Goal: Task Accomplishment & Management: Manage account settings

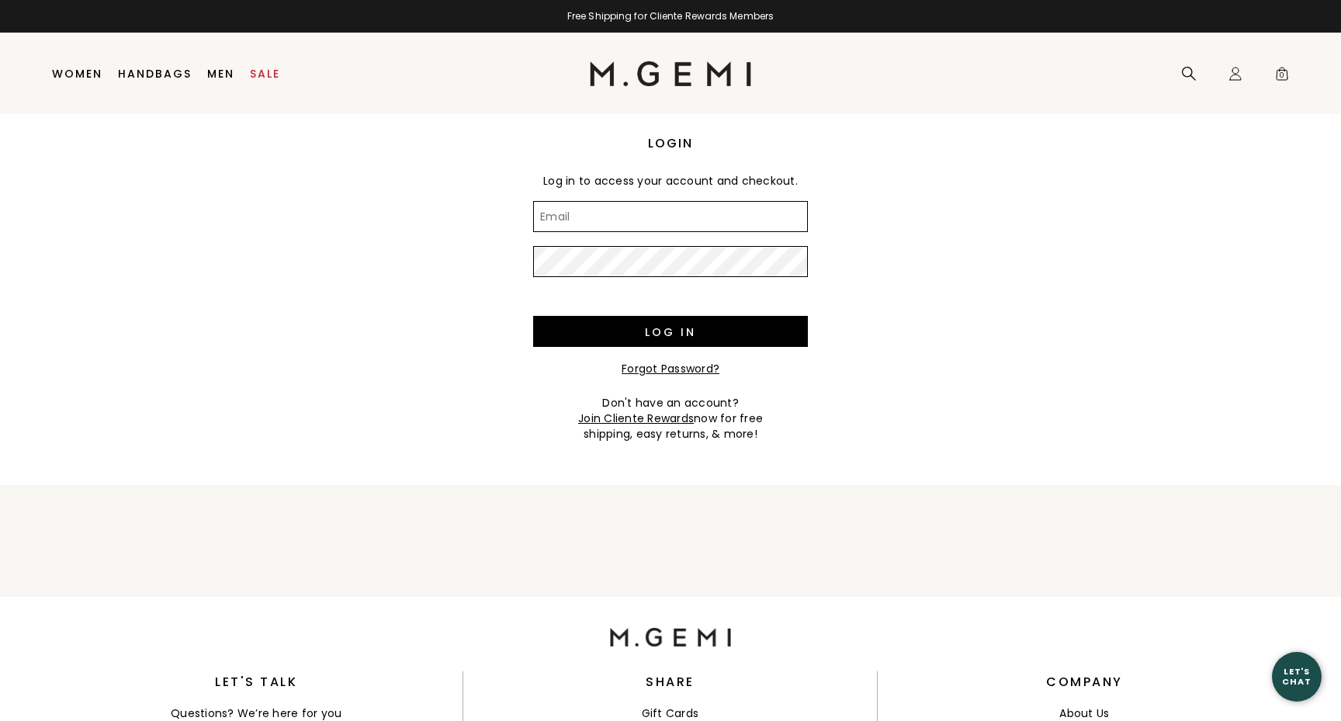
type input "[EMAIL_ADDRESS][DOMAIN_NAME]"
click at [671, 331] on input "Log in" at bounding box center [670, 331] width 275 height 31
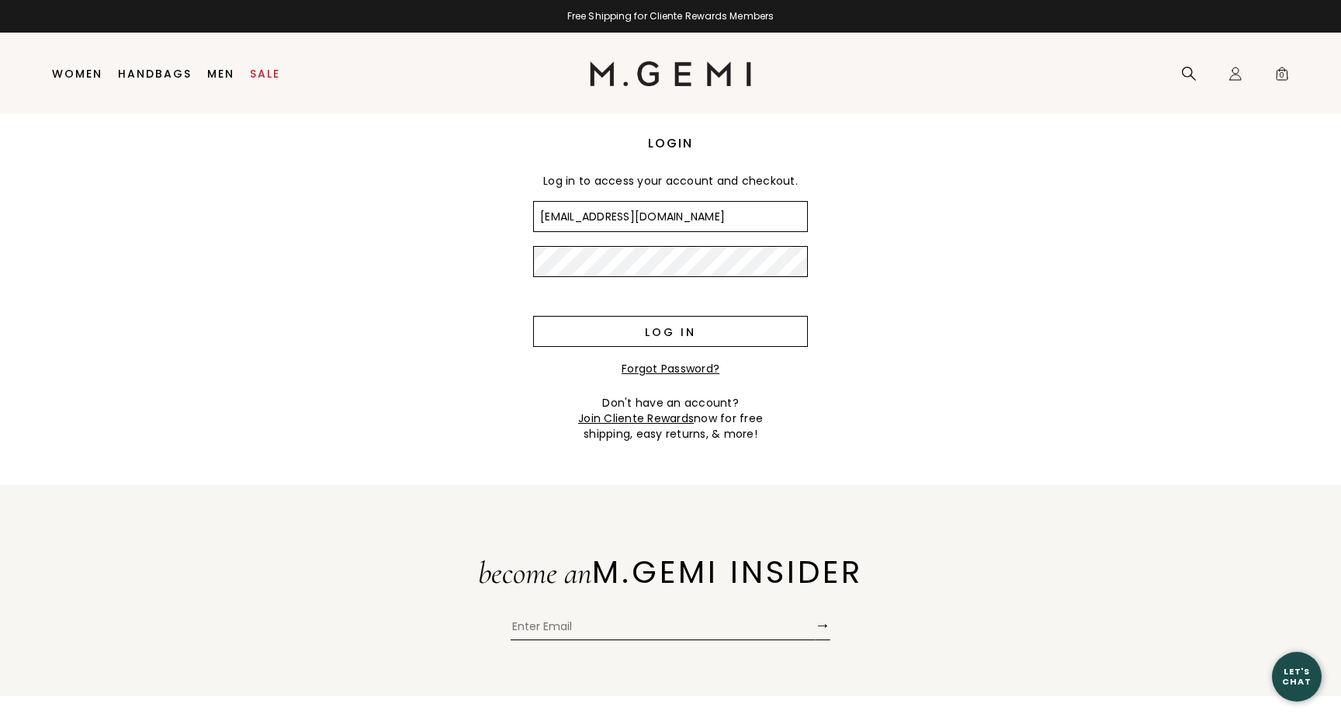
click at [681, 332] on input "Log in" at bounding box center [670, 331] width 275 height 31
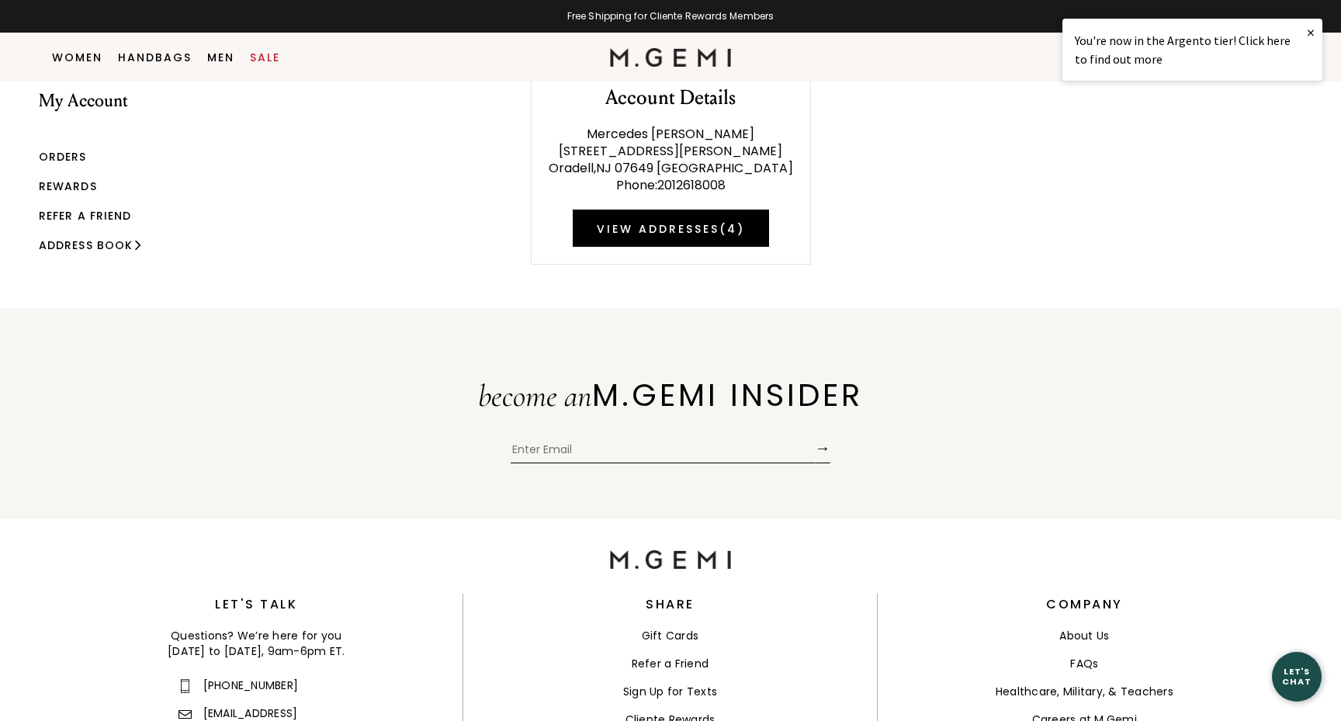
scroll to position [19, 0]
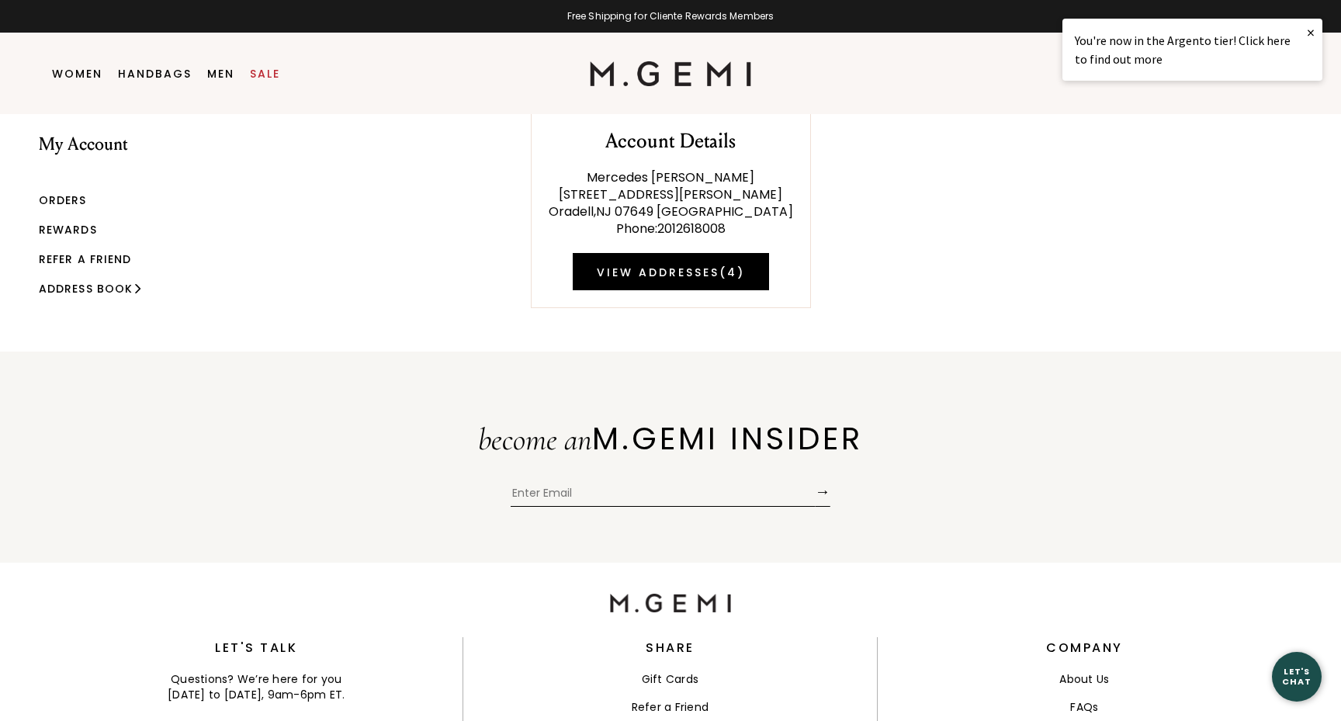
click at [65, 197] on link "Orders" at bounding box center [63, 200] width 48 height 16
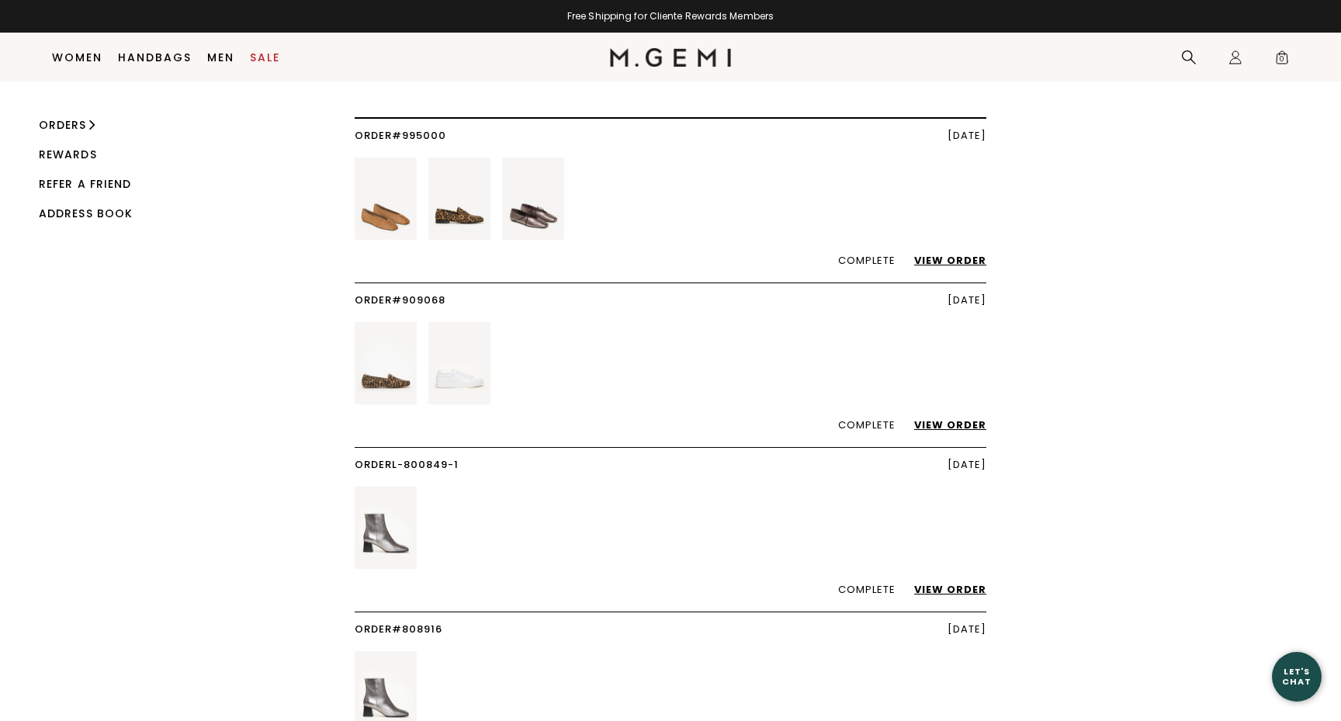
scroll to position [71, 0]
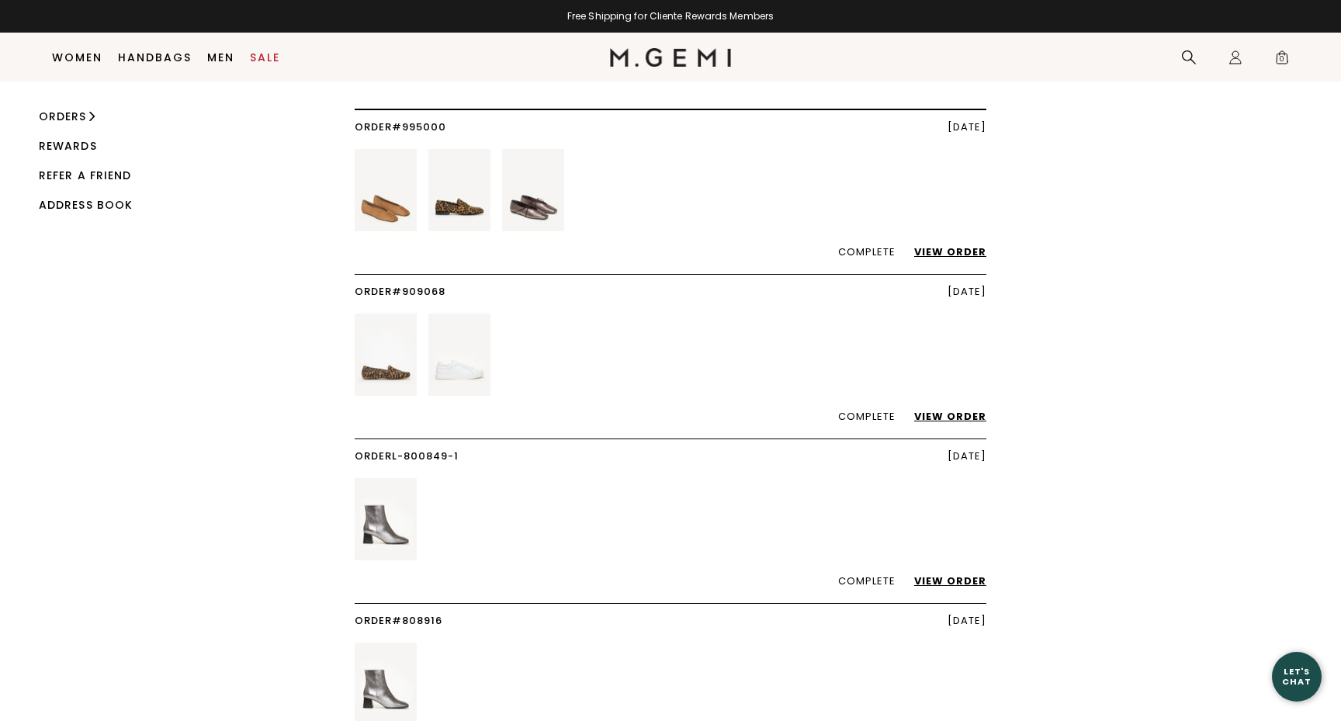
click at [954, 251] on link "View Order" at bounding box center [943, 251] width 88 height 15
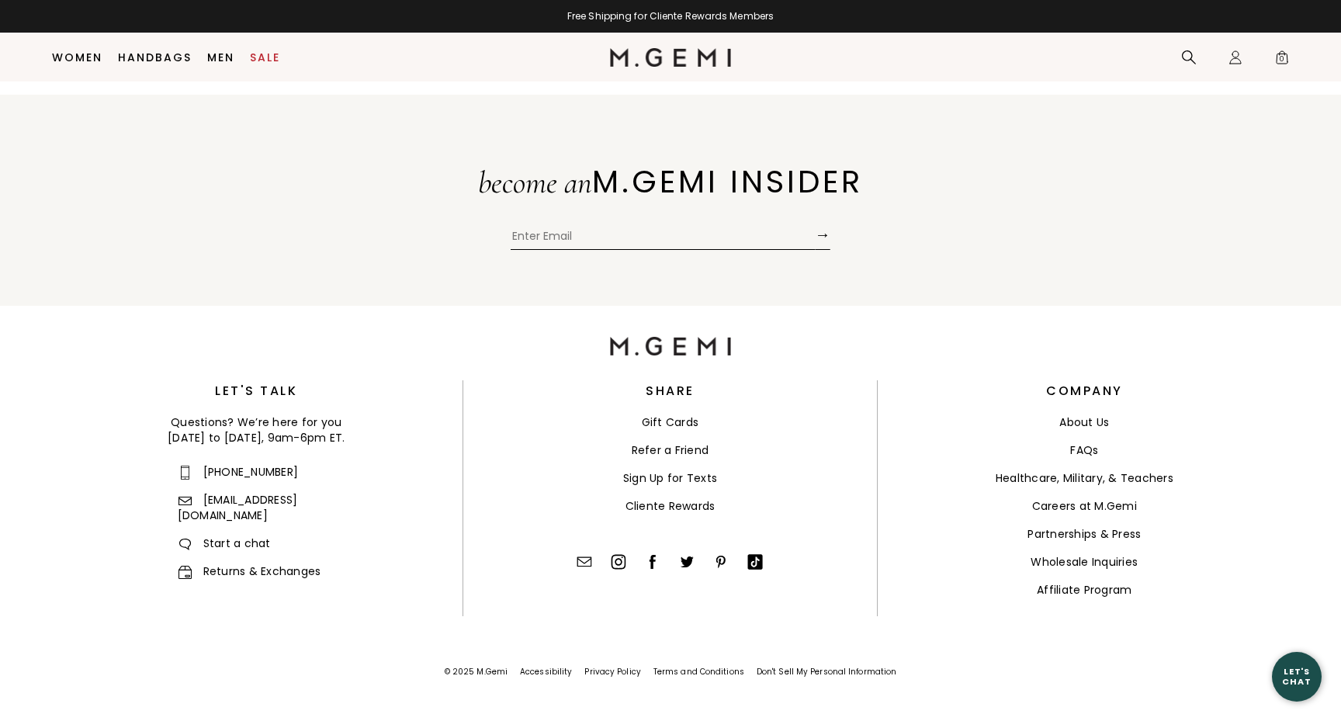
scroll to position [822, 0]
click at [245, 564] on link "Returns & Exchanges" at bounding box center [250, 572] width 144 height 16
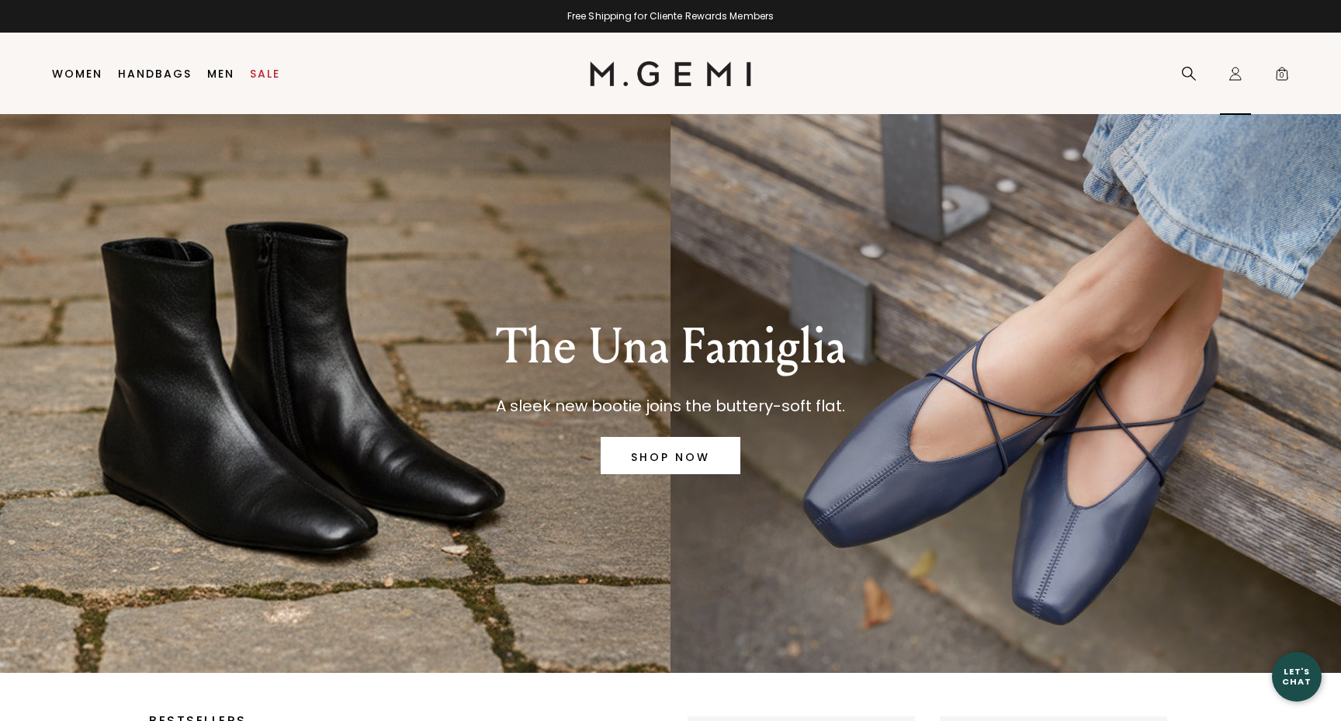
click at [1233, 76] on icon "Icons/20x20/profile@2x" at bounding box center [1236, 74] width 16 height 16
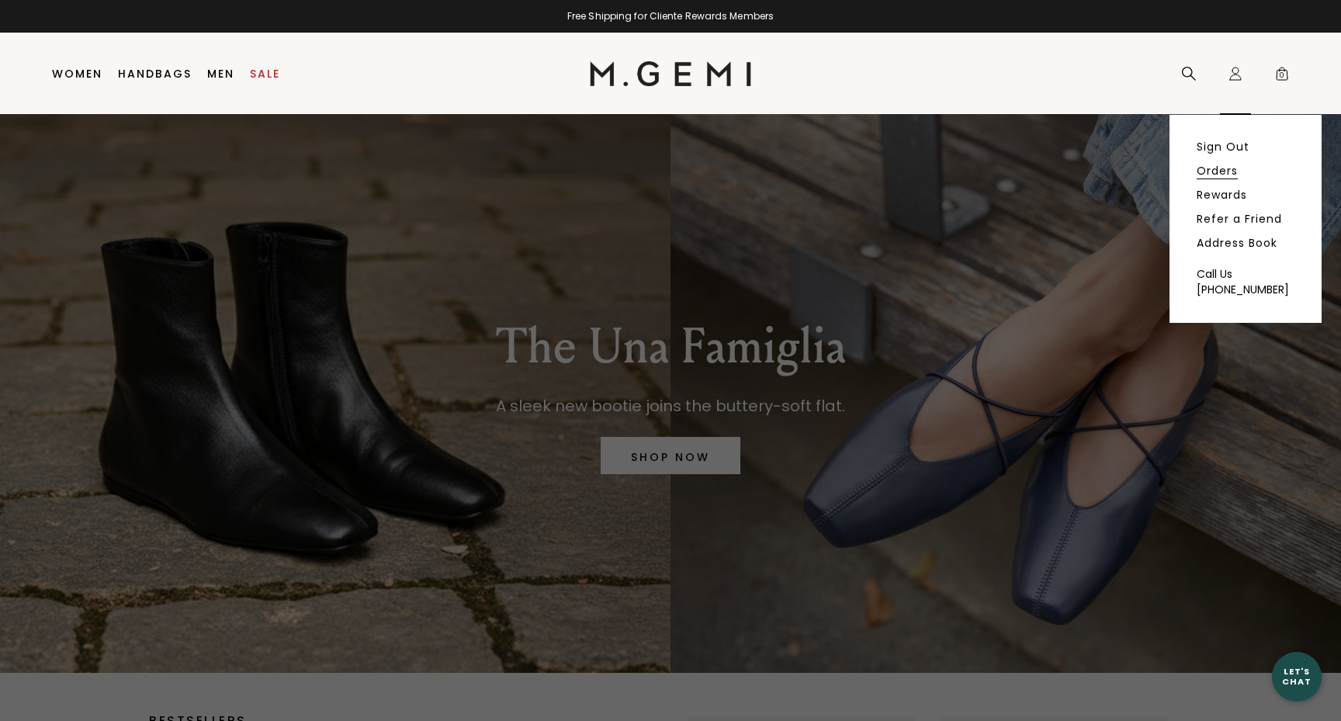
click at [1219, 168] on link "Orders" at bounding box center [1217, 171] width 41 height 14
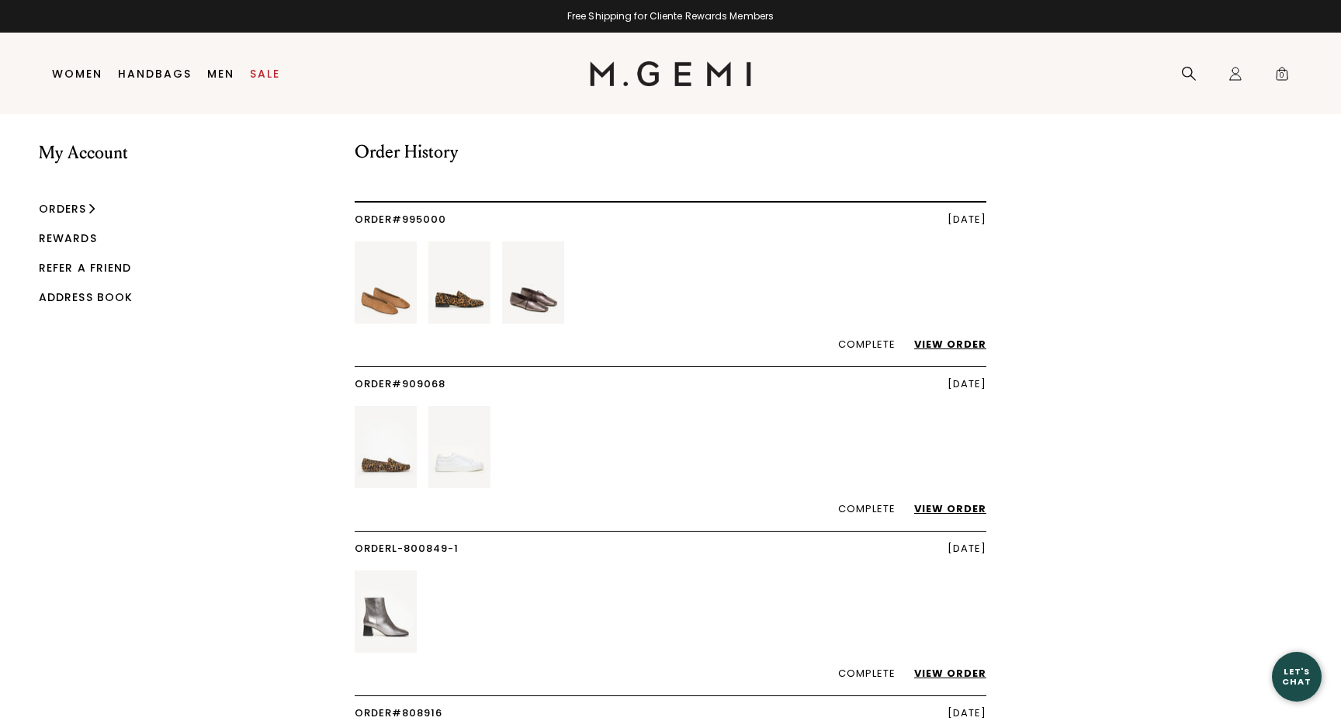
scroll to position [16, 0]
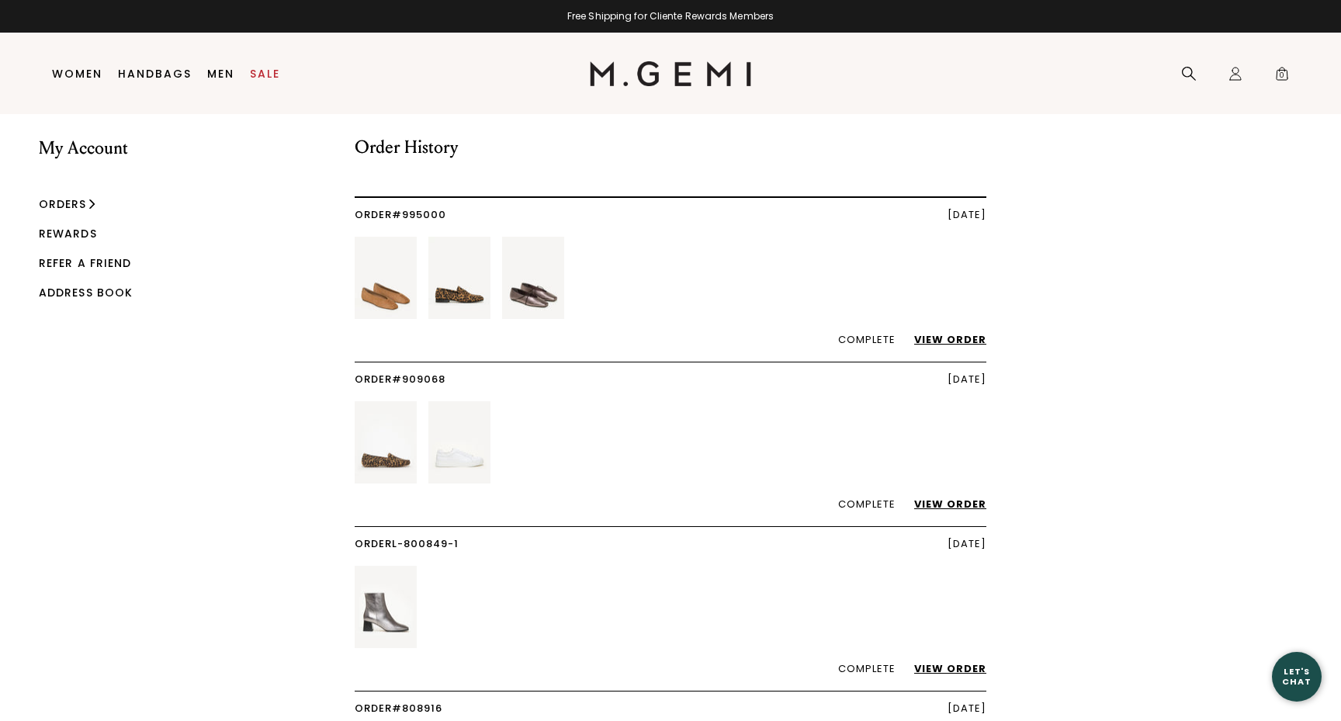
click at [967, 339] on link "View Order" at bounding box center [943, 339] width 88 height 15
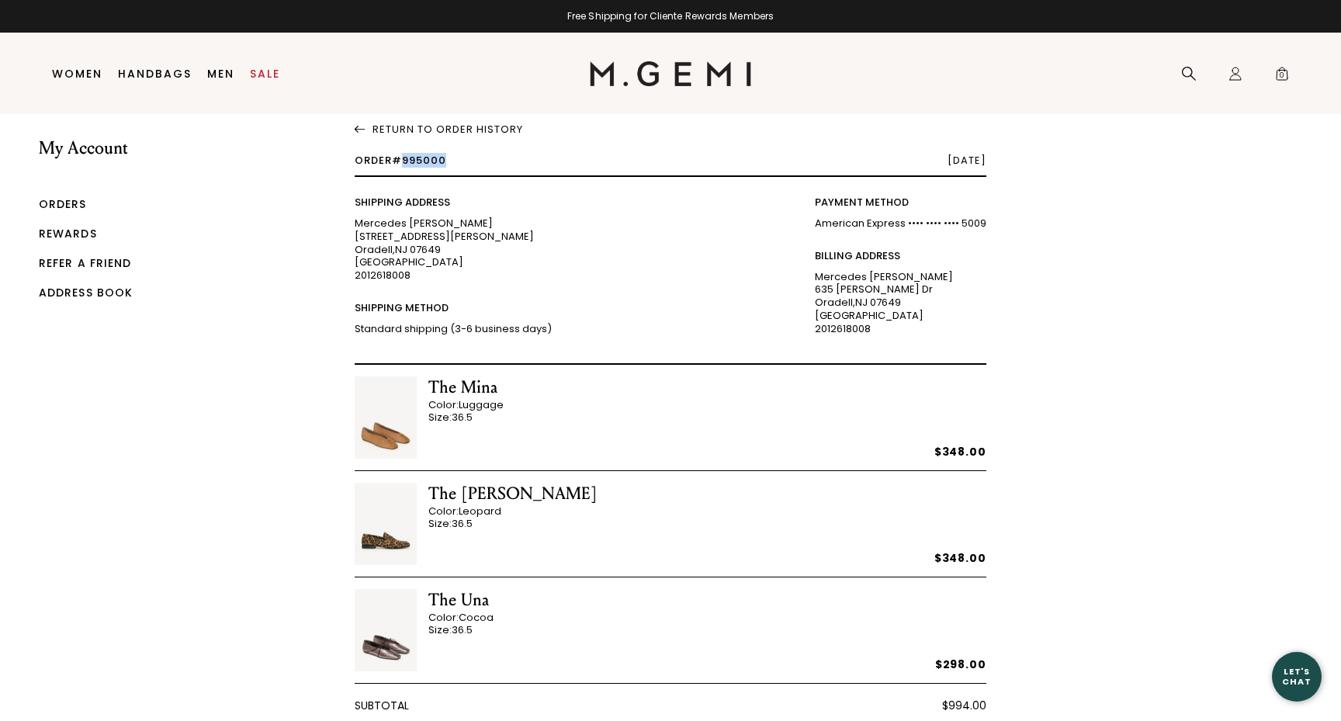
drag, startPoint x: 404, startPoint y: 159, endPoint x: 495, endPoint y: 160, distance: 90.8
click at [495, 160] on div "Order #995000 [DATE]" at bounding box center [671, 166] width 632 height 22
copy span "995000"
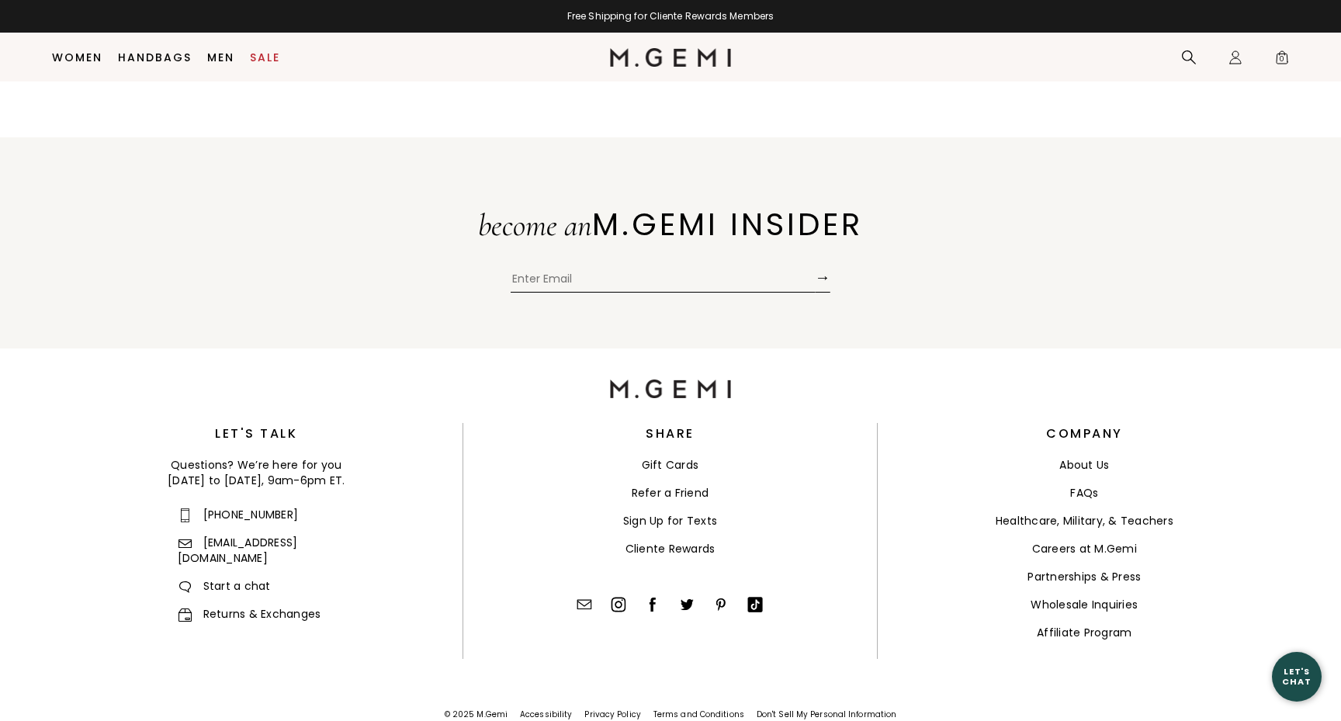
scroll to position [786, 0]
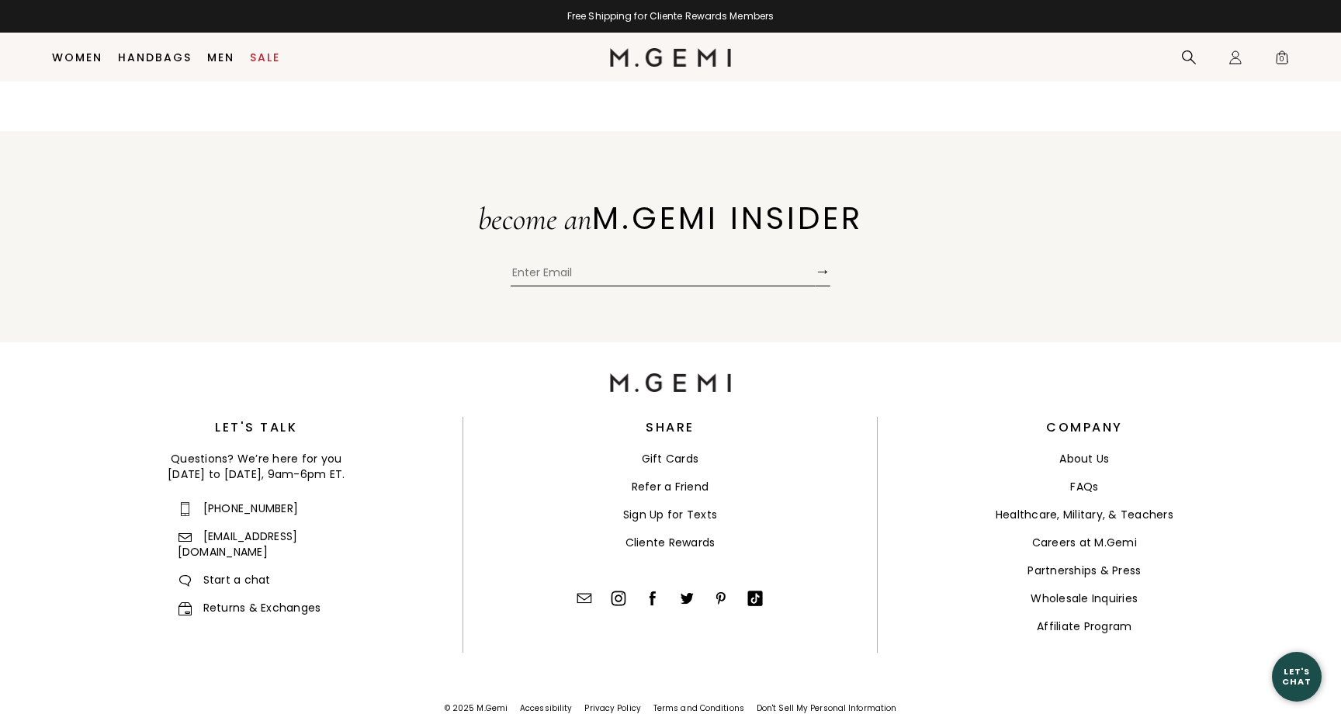
click at [239, 600] on link "Returns & Exchanges" at bounding box center [250, 608] width 144 height 16
